Goal: Task Accomplishment & Management: Complete application form

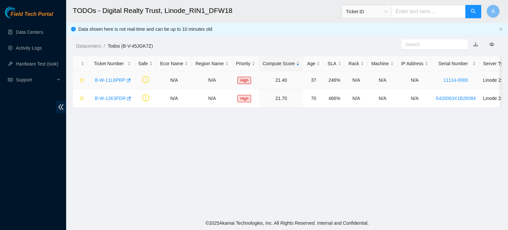
click at [119, 78] on link "B-W-11L6PRP" at bounding box center [110, 79] width 30 height 5
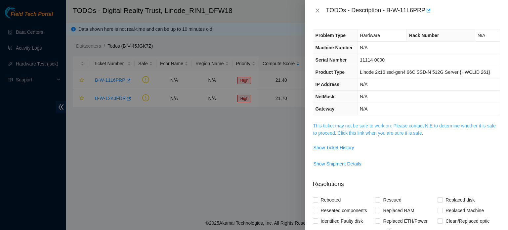
click at [384, 123] on link "This ticket may not be safe to work on. Please contact NIE to determine whether…" at bounding box center [404, 129] width 183 height 13
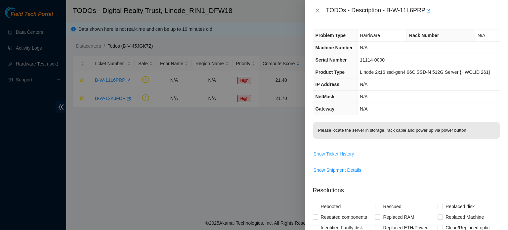
click at [342, 151] on span "Show Ticket History" at bounding box center [334, 153] width 41 height 7
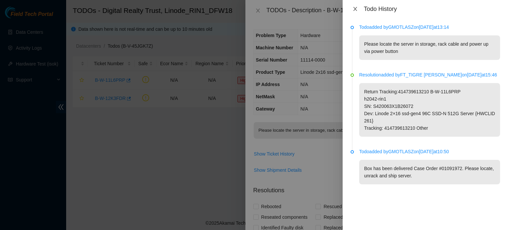
click at [356, 8] on icon "close" at bounding box center [355, 8] width 5 height 5
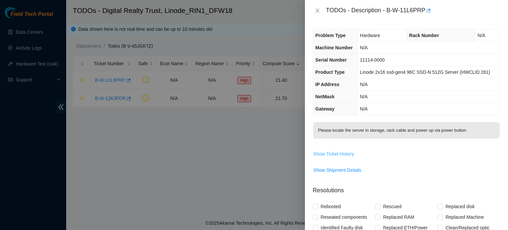
click at [343, 152] on span "Show Ticket History" at bounding box center [334, 153] width 41 height 7
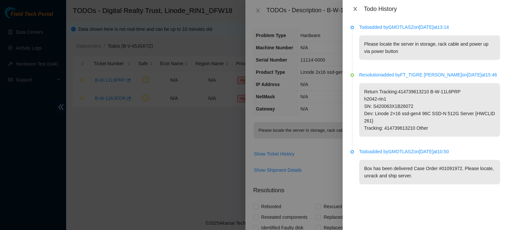
click at [356, 8] on icon "close" at bounding box center [356, 9] width 4 height 4
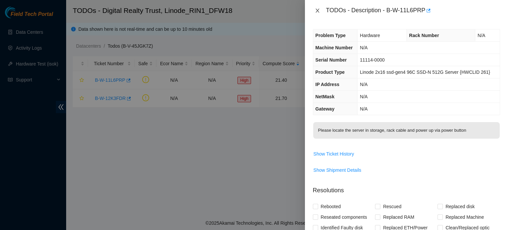
click at [317, 11] on icon "close" at bounding box center [318, 11] width 4 height 4
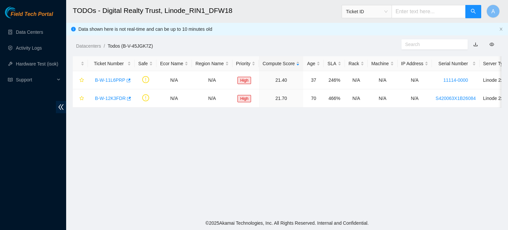
click at [364, 14] on span "Ticket ID" at bounding box center [367, 12] width 42 height 10
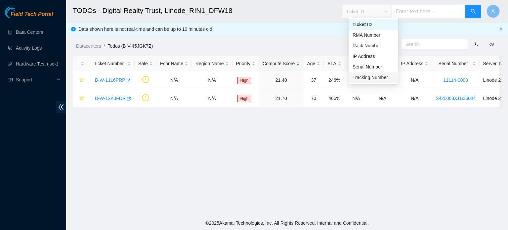
click at [364, 79] on div "Tracking Number" at bounding box center [374, 77] width 42 height 7
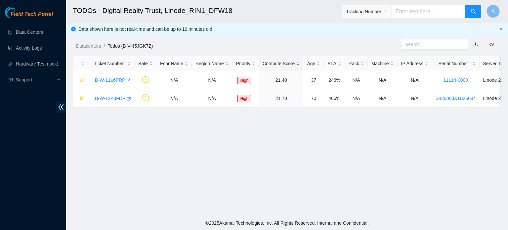
click at [417, 14] on input "text" at bounding box center [429, 11] width 74 height 13
paste input "884509248668"
type input "884509248668"
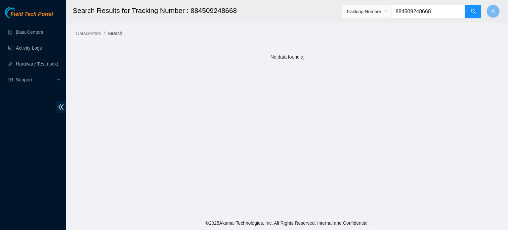
click at [380, 2] on span "Tracking Number 884509248668" at bounding box center [412, 9] width 140 height 17
click at [377, 5] on span "Tracking Number" at bounding box center [367, 11] width 50 height 13
click at [371, 12] on span "Tracking Number" at bounding box center [367, 12] width 42 height 10
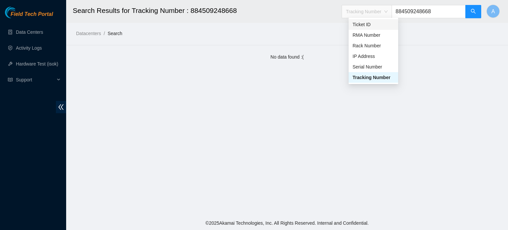
click at [363, 24] on div "Ticket ID" at bounding box center [374, 24] width 42 height 7
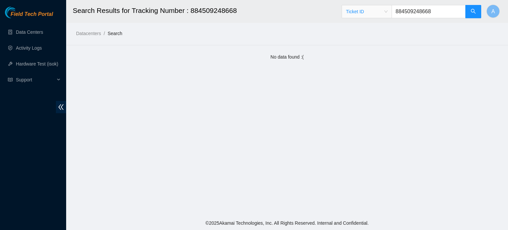
click at [378, 8] on span "Ticket ID" at bounding box center [367, 12] width 42 height 10
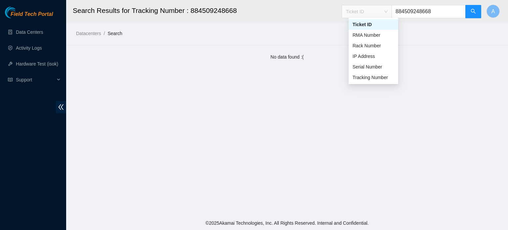
click at [361, 22] on div "Ticket ID" at bounding box center [374, 24] width 42 height 7
click at [437, 10] on input "884509248668" at bounding box center [429, 11] width 74 height 13
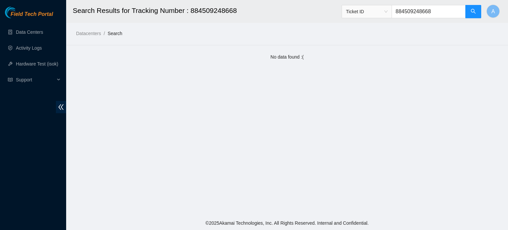
click at [437, 10] on input "884509248668" at bounding box center [429, 11] width 74 height 13
click at [43, 29] on link "Data Centers" at bounding box center [29, 31] width 27 height 5
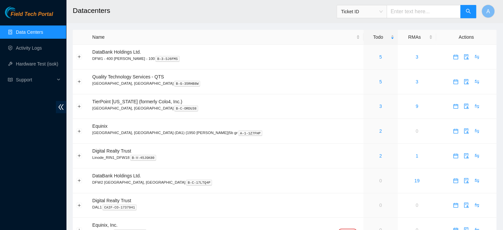
click at [410, 9] on input "text" at bounding box center [424, 11] width 74 height 13
paste input "884509248668"
click at [371, 12] on span "Ticket ID" at bounding box center [362, 12] width 42 height 10
type input "884509248668"
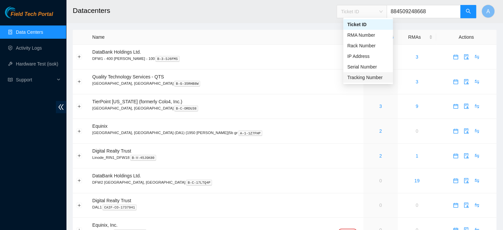
click at [365, 77] on div "Tracking Number" at bounding box center [369, 77] width 42 height 7
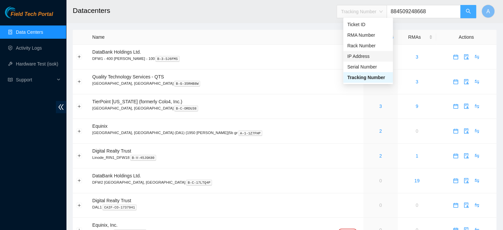
click at [470, 13] on icon "search" at bounding box center [468, 11] width 5 height 5
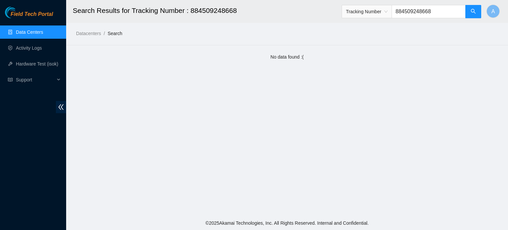
click at [37, 35] on link "Data Centers" at bounding box center [29, 31] width 27 height 5
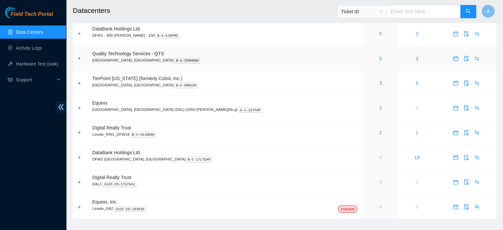
scroll to position [24, 0]
click at [380, 131] on link "2" at bounding box center [381, 131] width 3 height 5
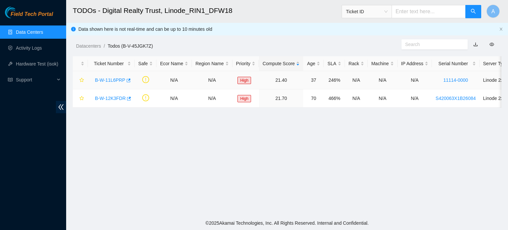
click at [105, 81] on link "B-W-11L6PRP" at bounding box center [110, 79] width 30 height 5
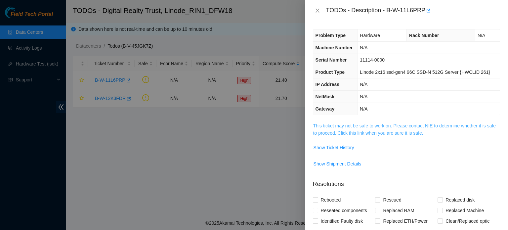
click at [354, 131] on link "This ticket may not be safe to work on. Please contact NIE to determine whether…" at bounding box center [404, 129] width 183 height 13
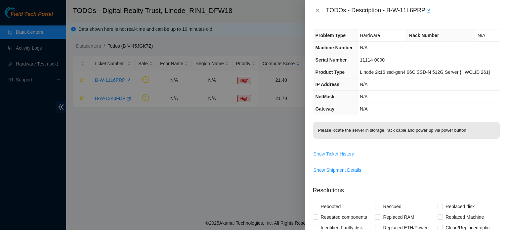
click at [331, 154] on span "Show Ticket History" at bounding box center [334, 153] width 41 height 7
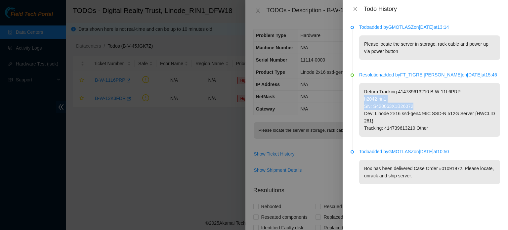
drag, startPoint x: 365, startPoint y: 99, endPoint x: 412, endPoint y: 108, distance: 47.8
click at [412, 108] on p "Return Tracking:414739613210 B-W-11L6PRP h2042-rin1 SN: S420063X1B26072 Dev: Li…" at bounding box center [429, 110] width 141 height 54
copy p "h2042-rin1 SN: S420063X1B26072"
click at [361, 12] on div "Todo History" at bounding box center [426, 8] width 150 height 7
click at [354, 7] on icon "close" at bounding box center [355, 8] width 5 height 5
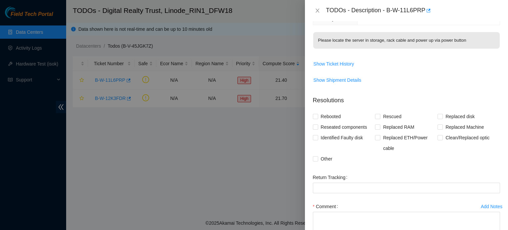
scroll to position [91, 0]
click at [469, 126] on span "Replaced Machine" at bounding box center [465, 126] width 44 height 11
click at [443, 126] on input "Replaced Machine" at bounding box center [440, 125] width 5 height 5
checkbox input "true"
click at [349, 125] on span "Reseated components" at bounding box center [344, 126] width 52 height 11
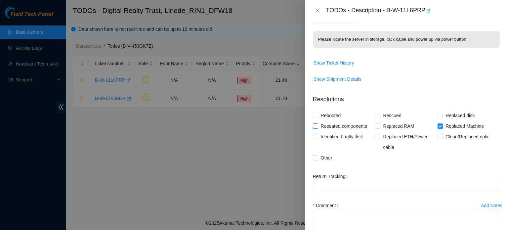
click at [318, 125] on input "Reseated components" at bounding box center [315, 125] width 5 height 5
checkbox input "true"
click at [316, 153] on label "Other" at bounding box center [324, 158] width 22 height 11
click at [316, 155] on input "Other" at bounding box center [315, 157] width 5 height 5
checkbox input "true"
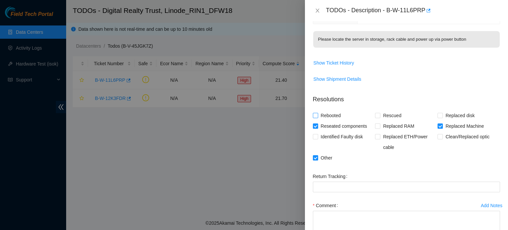
click at [323, 117] on span "Rebooted" at bounding box center [330, 115] width 25 height 11
click at [318, 117] on input "Rebooted" at bounding box center [315, 115] width 5 height 5
checkbox input "true"
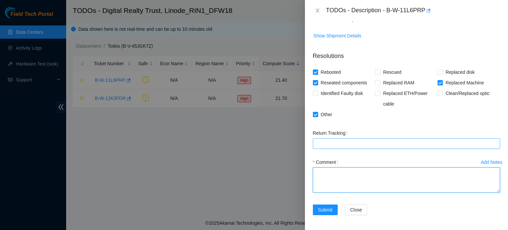
click at [336, 184] on textarea "Comment" at bounding box center [406, 179] width 187 height 25
paste textarea "h2042-rin1 SN: S420063X1B26072"
click at [318, 170] on textarea "h2042-rin1 SN: S420063X1B26072" at bounding box center [406, 179] width 187 height 25
click at [324, 171] on textarea "h2042-rin1 SN: S420063X1B26072" at bounding box center [406, 179] width 187 height 25
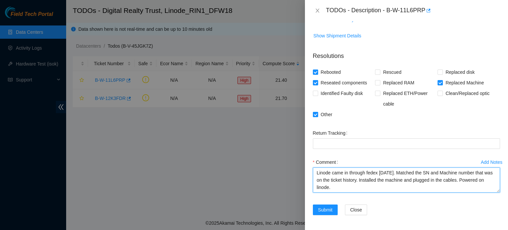
scroll to position [0, 0]
drag, startPoint x: 321, startPoint y: 172, endPoint x: 385, endPoint y: 187, distance: 65.9
click at [385, 187] on textarea "Linode came in through fedex [DATE]. Matched the SN and Machine number that was…" at bounding box center [406, 179] width 187 height 25
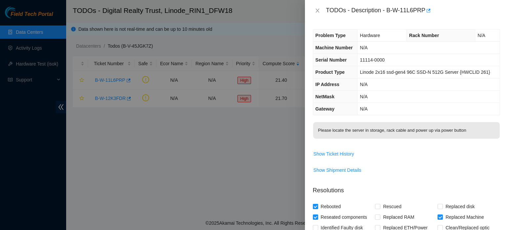
scroll to position [134, 0]
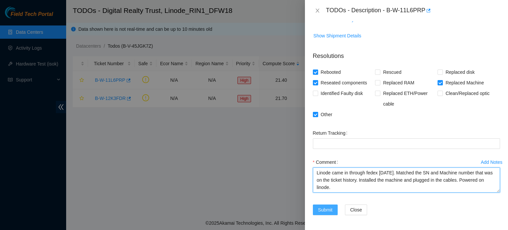
type textarea "Linode came in through fedex [DATE]. Matched the SN and Machine number that was…"
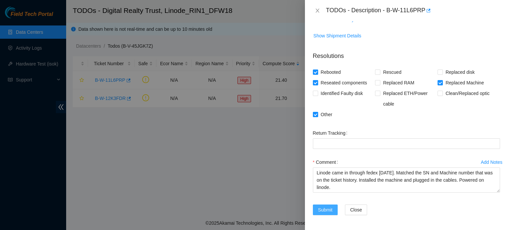
click at [326, 206] on span "Submit" at bounding box center [325, 209] width 15 height 7
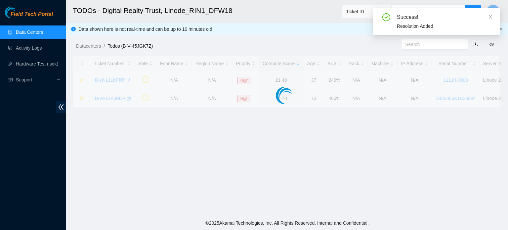
scroll to position [150, 0]
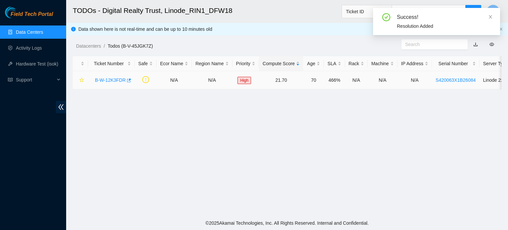
click at [105, 80] on link "B-W-12K3FDR" at bounding box center [110, 79] width 31 height 5
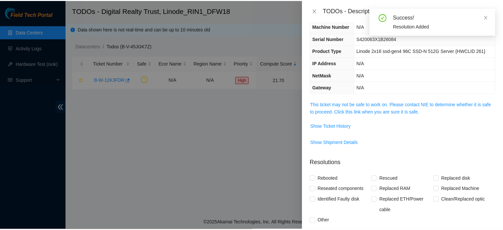
scroll to position [0, 0]
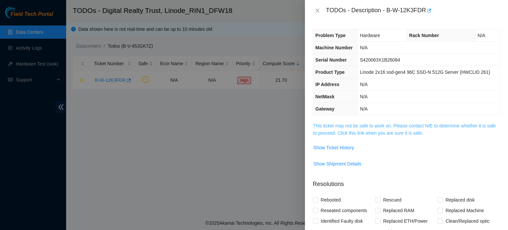
click at [369, 132] on link "This ticket may not be safe to work on. Please contact NIE to determine whether…" at bounding box center [404, 129] width 183 height 13
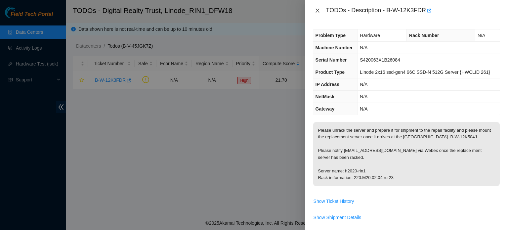
click at [316, 11] on icon "close" at bounding box center [317, 10] width 5 height 5
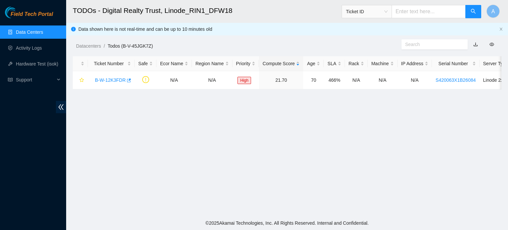
click at [368, 11] on span "Ticket ID" at bounding box center [367, 12] width 42 height 10
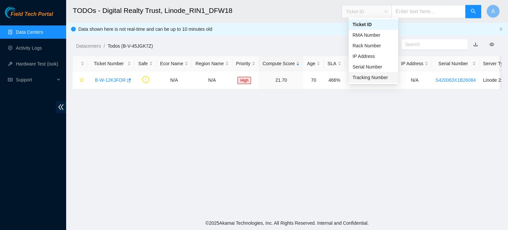
click at [366, 79] on div "Tracking Number" at bounding box center [374, 77] width 42 height 7
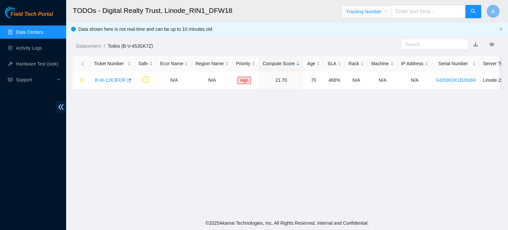
click at [417, 14] on input "text" at bounding box center [429, 11] width 74 height 13
type input "463470059921"
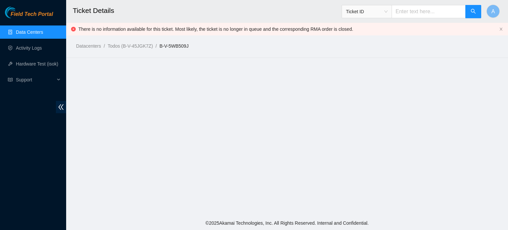
click at [361, 14] on span "Ticket ID" at bounding box center [367, 12] width 42 height 10
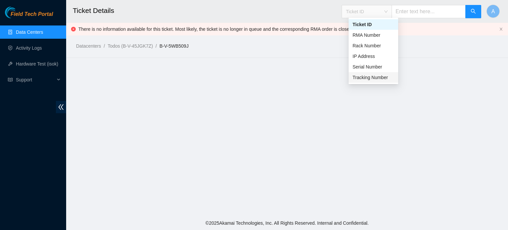
click at [372, 77] on div "Tracking Number" at bounding box center [374, 77] width 42 height 7
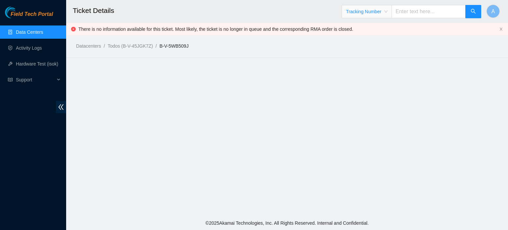
click at [429, 11] on input "text" at bounding box center [429, 11] width 74 height 13
type input "463470059921"
click at [391, 5] on span "Ticket ID" at bounding box center [367, 11] width 50 height 13
click at [387, 11] on span "Ticket ID" at bounding box center [367, 12] width 42 height 10
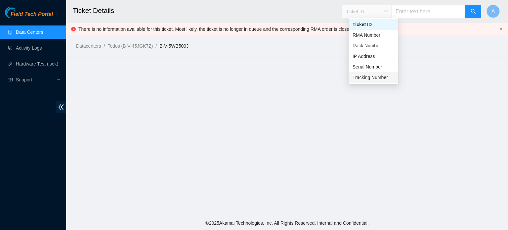
click at [361, 80] on div "Tracking Number" at bounding box center [374, 77] width 42 height 7
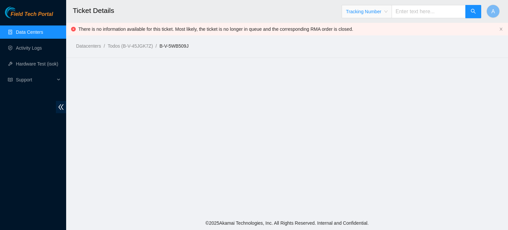
click at [361, 80] on main "Ticket Details Tracking Number Tracking Number A There is no information availa…" at bounding box center [287, 108] width 442 height 216
click at [422, 12] on input "text" at bounding box center [429, 11] width 74 height 13
type input "463470059943"
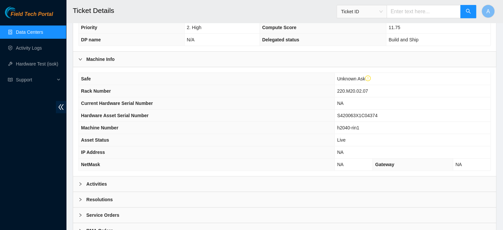
scroll to position [193, 0]
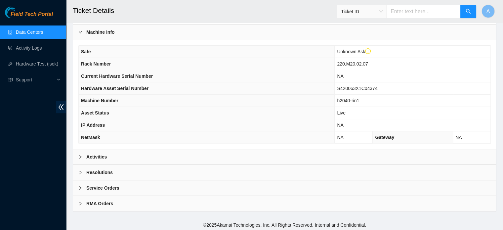
click at [192, 159] on div "Activities" at bounding box center [284, 156] width 423 height 15
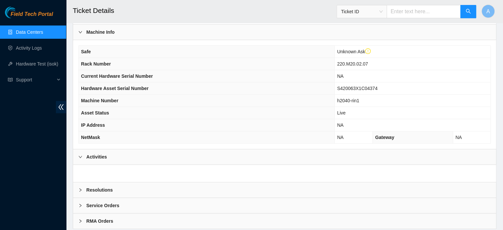
click at [192, 159] on div "Activities" at bounding box center [284, 156] width 423 height 15
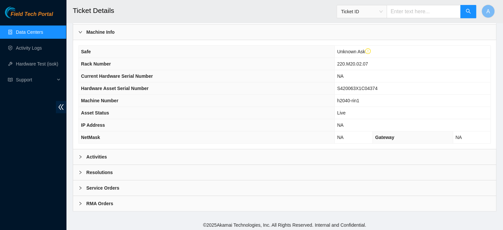
click at [192, 159] on div "Activities" at bounding box center [284, 156] width 423 height 15
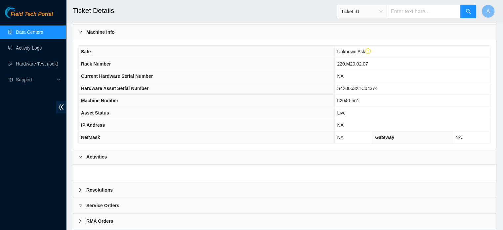
click at [122, 195] on div "Resolutions" at bounding box center [284, 189] width 423 height 15
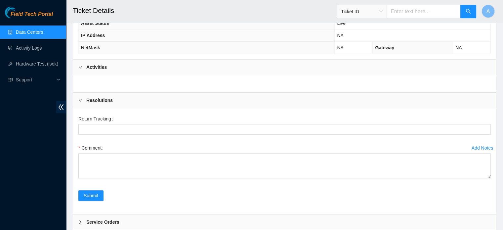
scroll to position [316, 0]
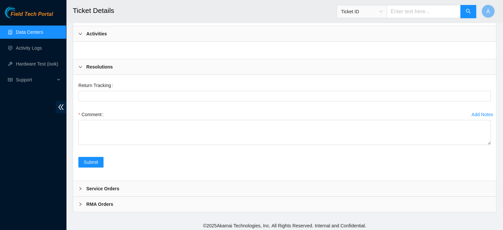
click at [113, 186] on b "Service Orders" at bounding box center [102, 188] width 33 height 7
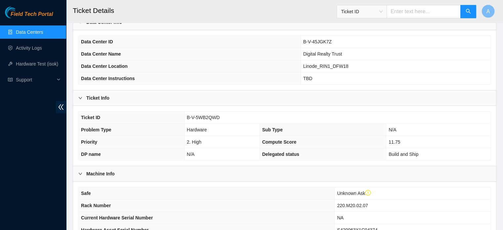
scroll to position [51, 0]
click at [113, 94] on div "Ticket Info" at bounding box center [284, 98] width 423 height 15
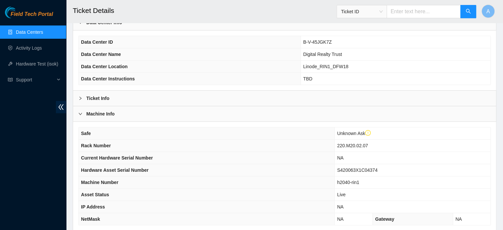
click at [105, 113] on b "Machine Info" at bounding box center [100, 113] width 28 height 7
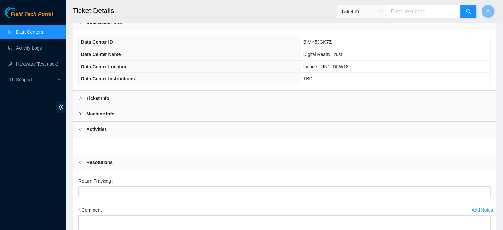
click at [105, 113] on b "Machine Info" at bounding box center [100, 113] width 28 height 7
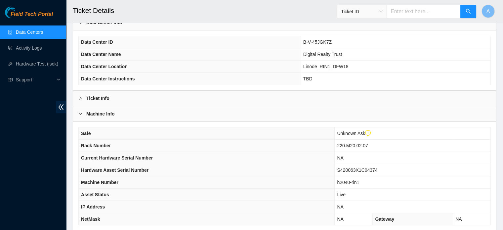
click at [105, 113] on b "Machine Info" at bounding box center [100, 113] width 28 height 7
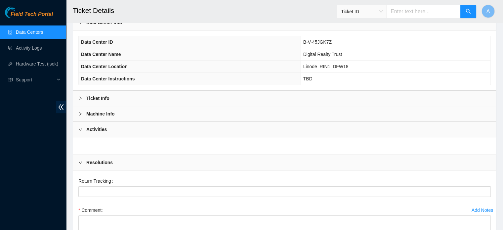
click at [105, 128] on b "Activities" at bounding box center [96, 129] width 21 height 7
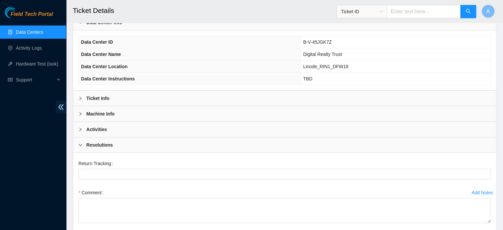
click at [105, 139] on div "Resolutions" at bounding box center [284, 144] width 423 height 15
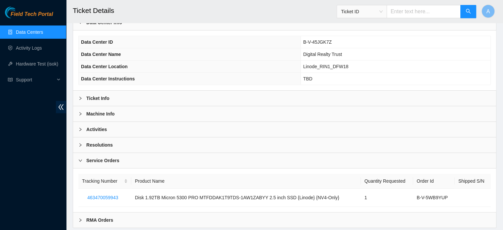
scroll to position [69, 0]
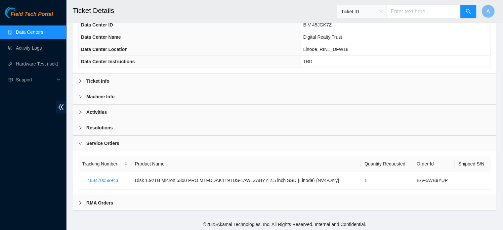
click at [105, 140] on b "Service Orders" at bounding box center [102, 143] width 33 height 7
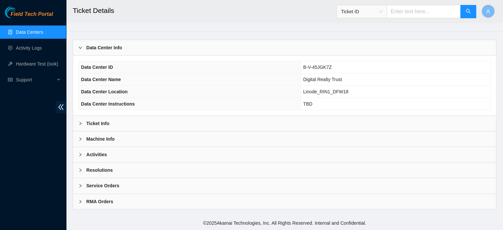
scroll to position [25, 0]
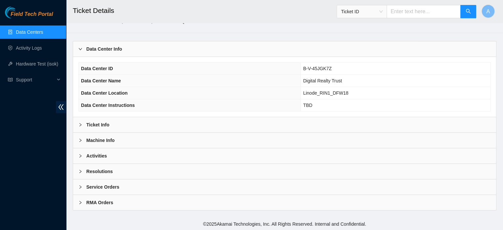
click at [109, 129] on div "Ticket Info" at bounding box center [284, 124] width 423 height 15
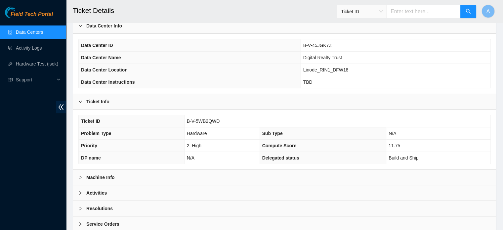
scroll to position [49, 0]
click at [106, 179] on div "Machine Info" at bounding box center [284, 176] width 423 height 15
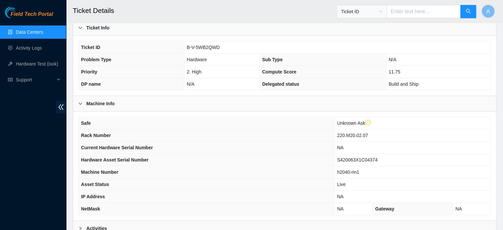
scroll to position [125, 0]
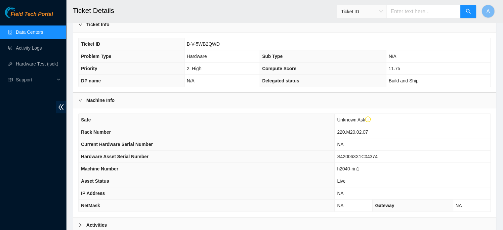
click at [43, 33] on link "Data Centers" at bounding box center [29, 31] width 27 height 5
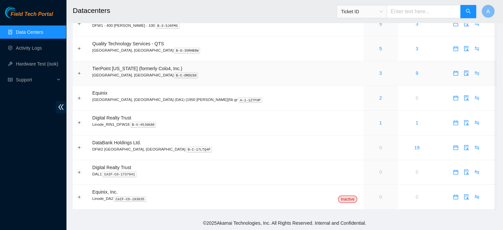
scroll to position [33, 0]
click at [416, 121] on link "1" at bounding box center [417, 122] width 3 height 5
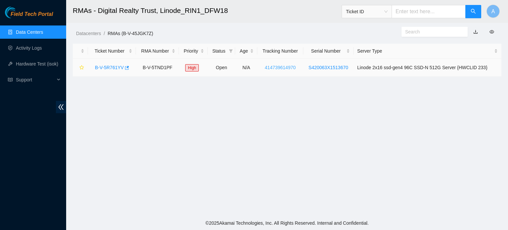
click at [279, 67] on link "414739614970" at bounding box center [280, 67] width 31 height 5
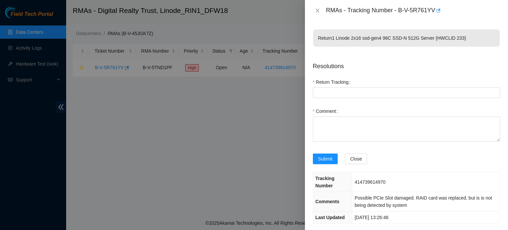
scroll to position [8, 0]
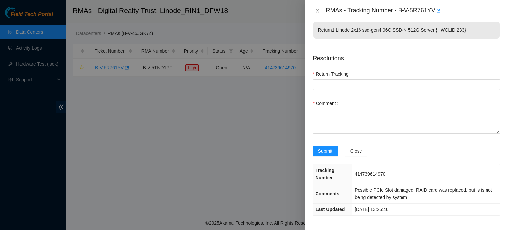
click at [368, 175] on span "414739614970" at bounding box center [370, 173] width 31 height 5
copy span "414739614970"
